Goal: Communication & Community: Share content

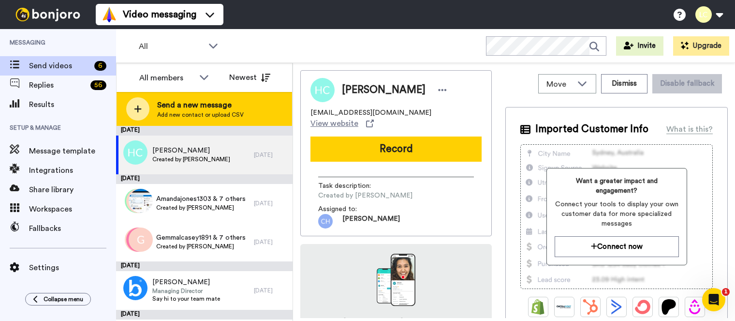
click at [208, 107] on span "Send a new message" at bounding box center [200, 105] width 87 height 12
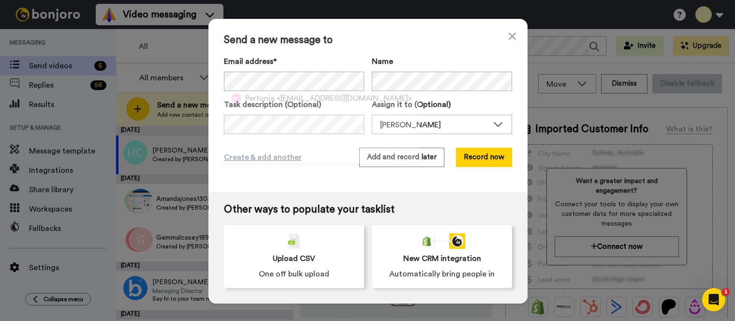
click at [403, 69] on div "Name" at bounding box center [442, 73] width 140 height 35
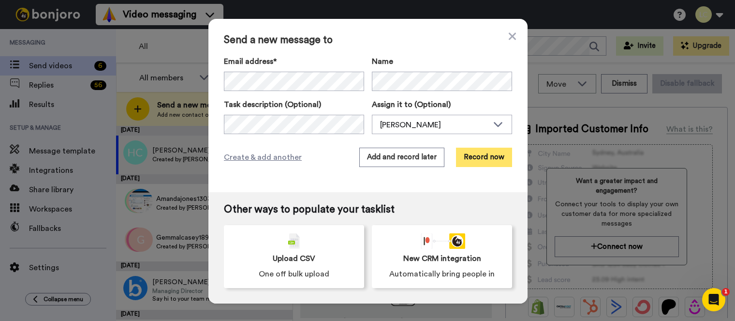
click at [486, 164] on button "Record now" at bounding box center [484, 156] width 56 height 19
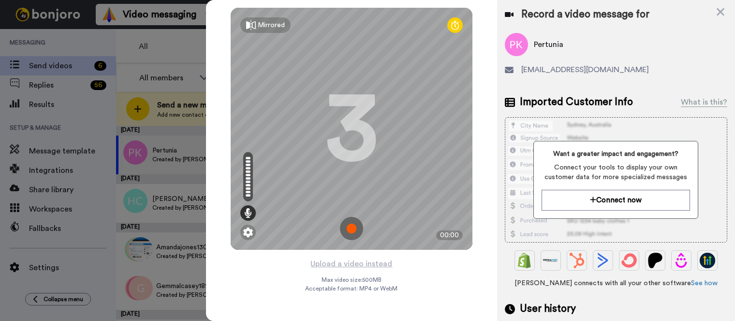
click at [354, 230] on img at bounding box center [351, 228] width 23 height 23
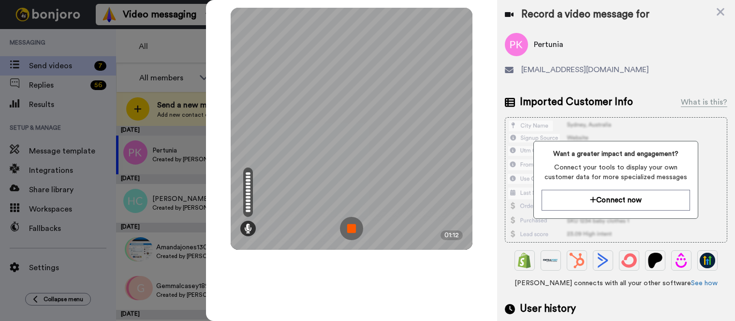
click at [350, 238] on img at bounding box center [351, 228] width 23 height 23
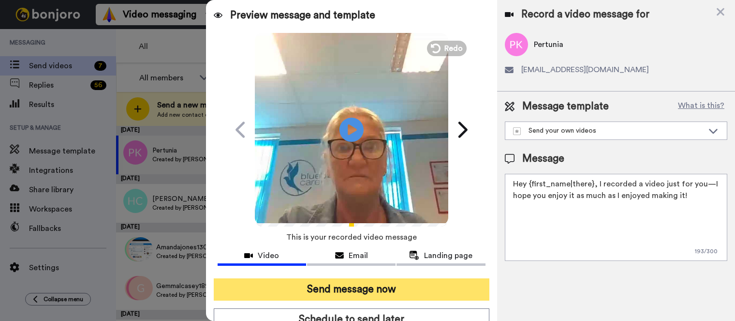
click at [286, 293] on button "Send message now" at bounding box center [352, 289] width 276 height 22
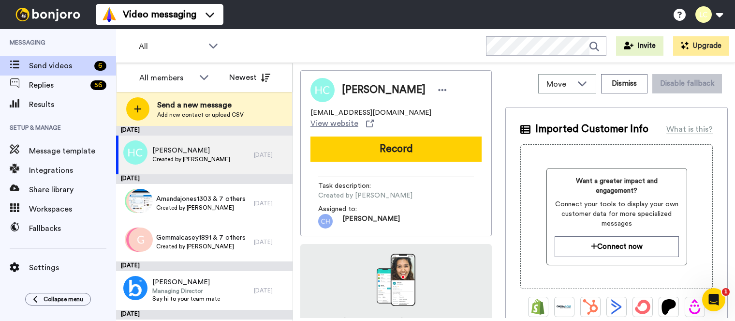
scroll to position [48, 0]
